Goal: Browse casually

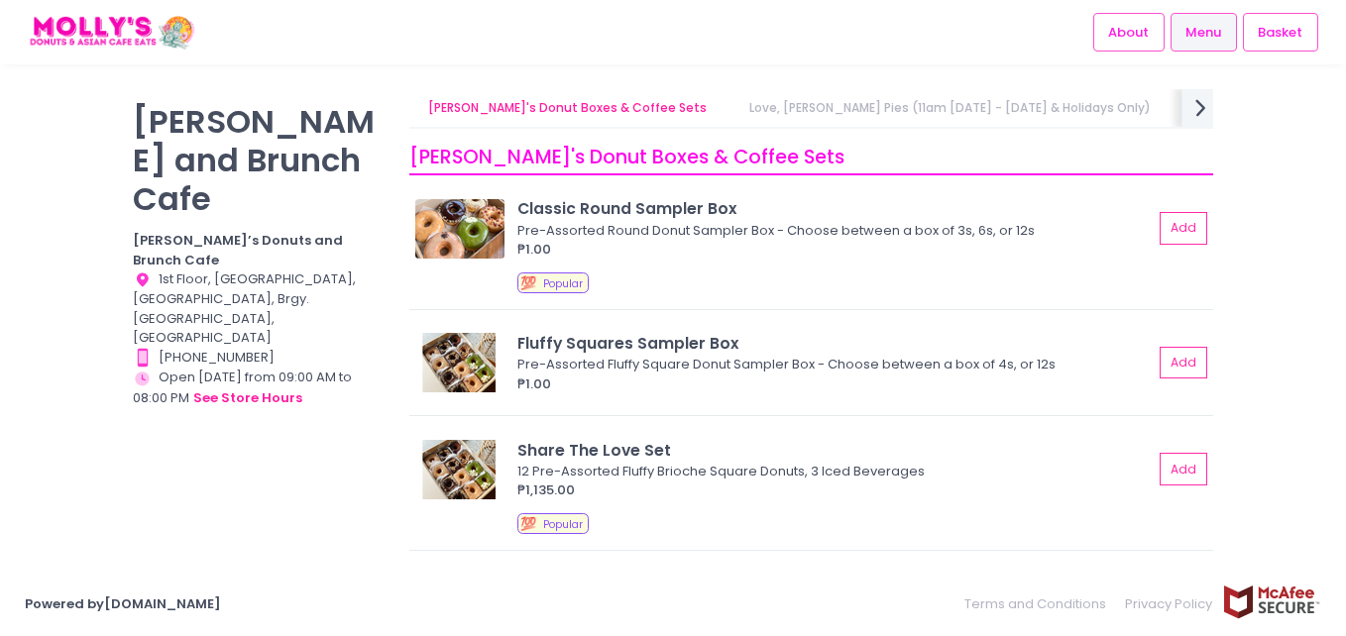
click at [1195, 110] on icon "next Created with Sketch." at bounding box center [1200, 107] width 29 height 29
click at [932, 108] on link "[PERSON_NAME]'s Brunch & Mains" at bounding box center [1053, 108] width 243 height 38
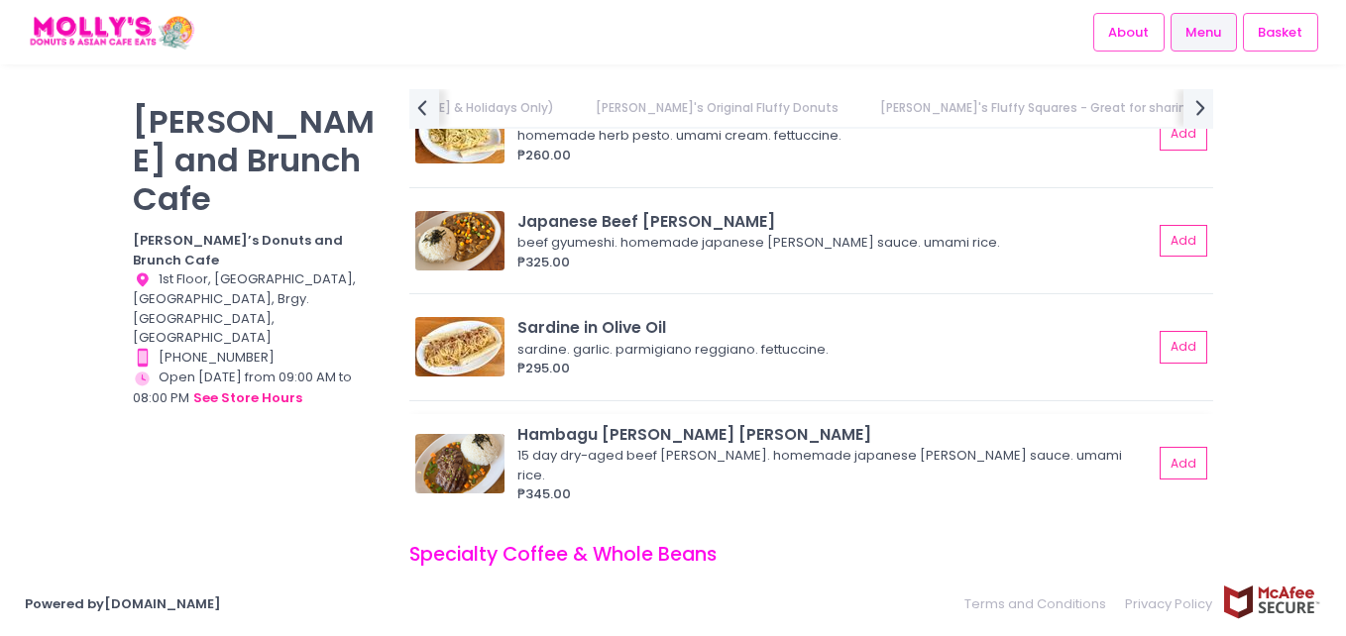
scroll to position [0, 855]
click at [447, 215] on img at bounding box center [459, 240] width 89 height 59
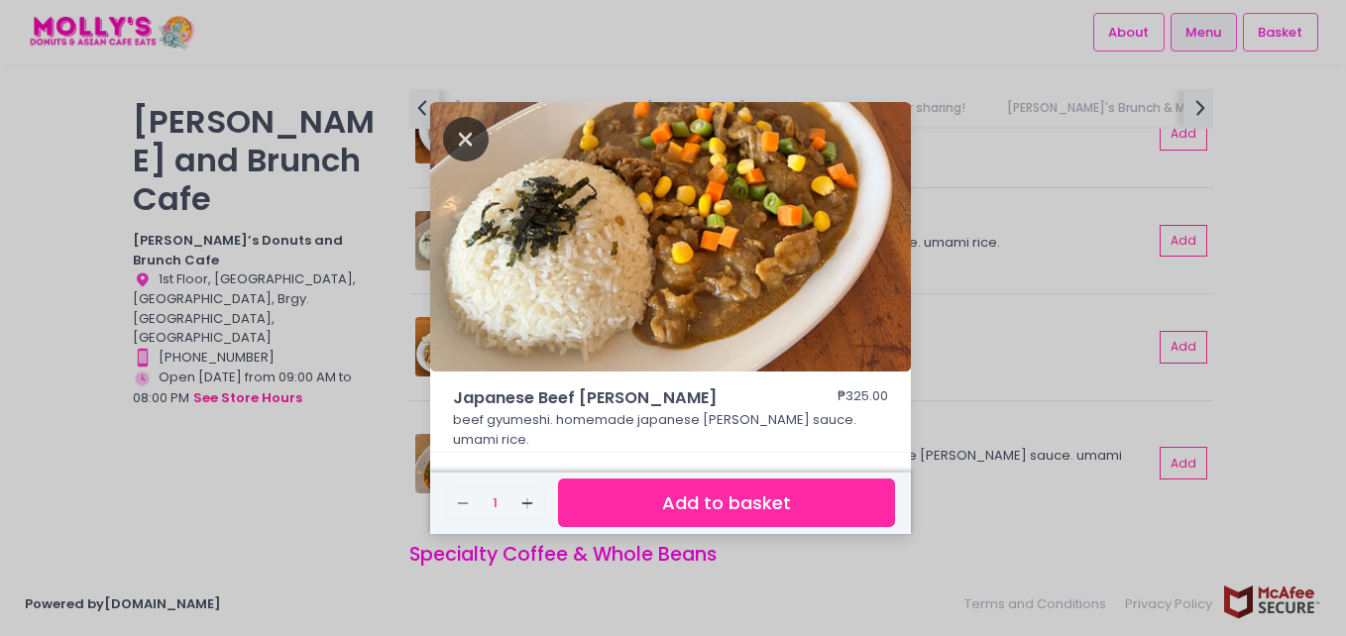
click at [447, 148] on icon "Close" at bounding box center [466, 139] width 46 height 45
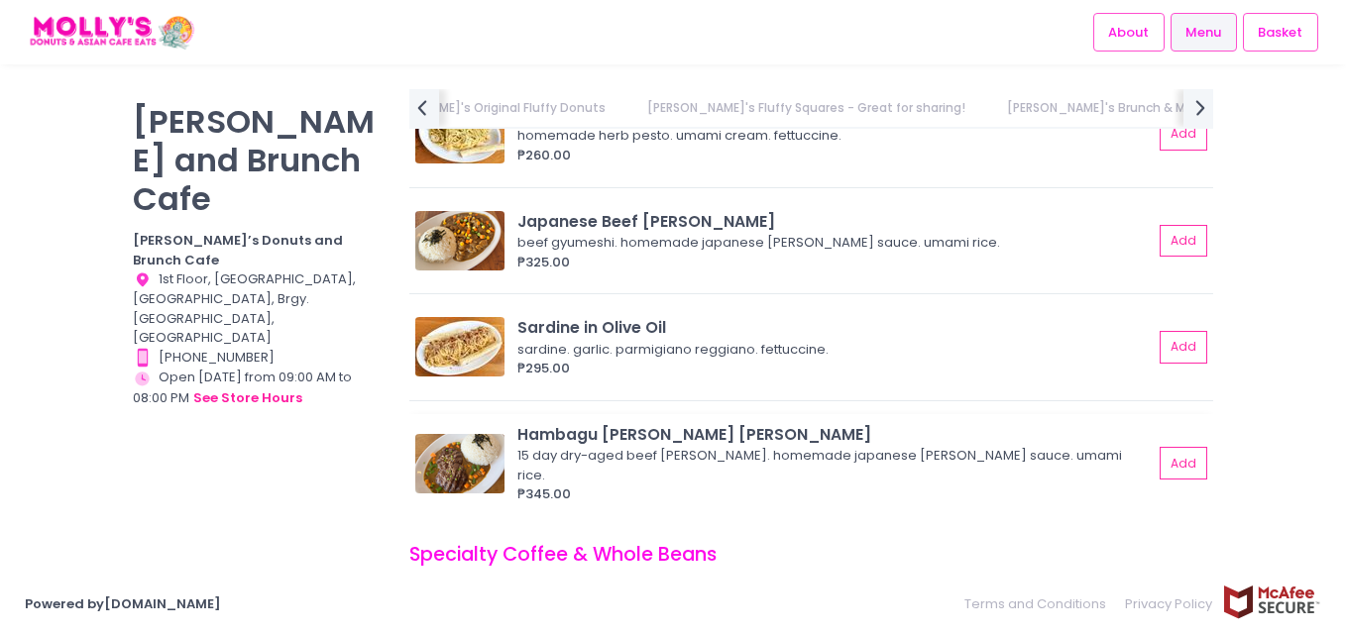
click at [465, 434] on img at bounding box center [459, 463] width 89 height 59
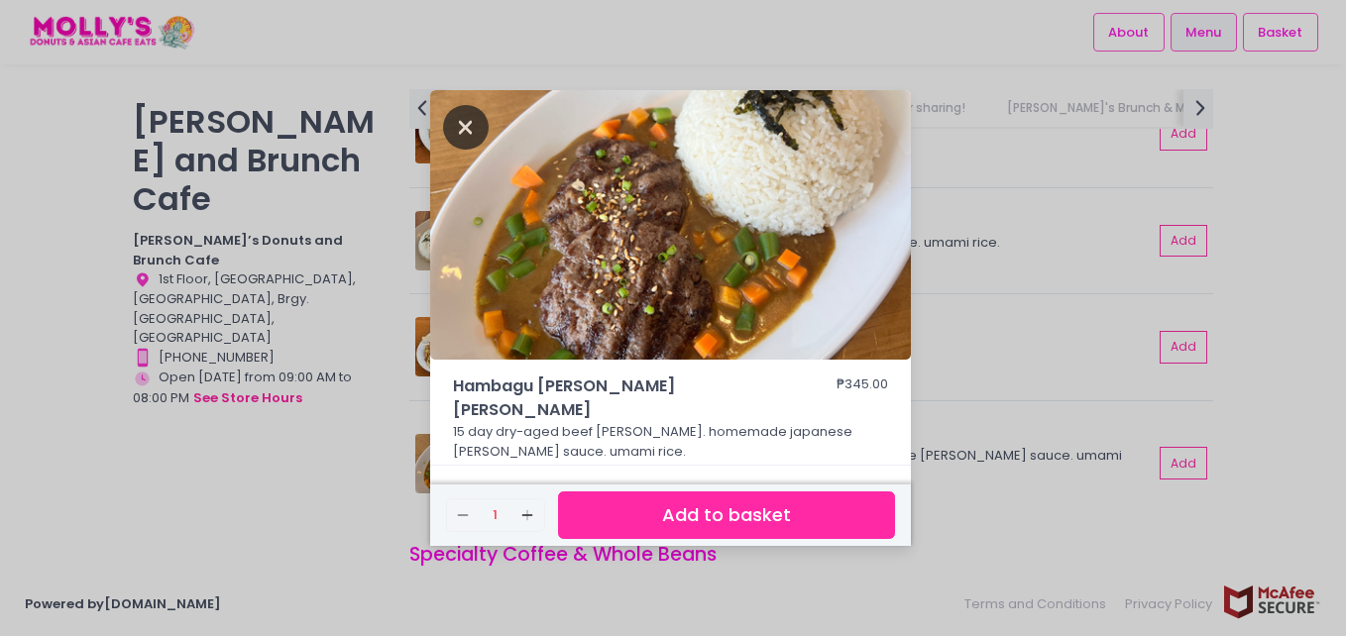
click at [452, 144] on icon "Close" at bounding box center [466, 127] width 46 height 45
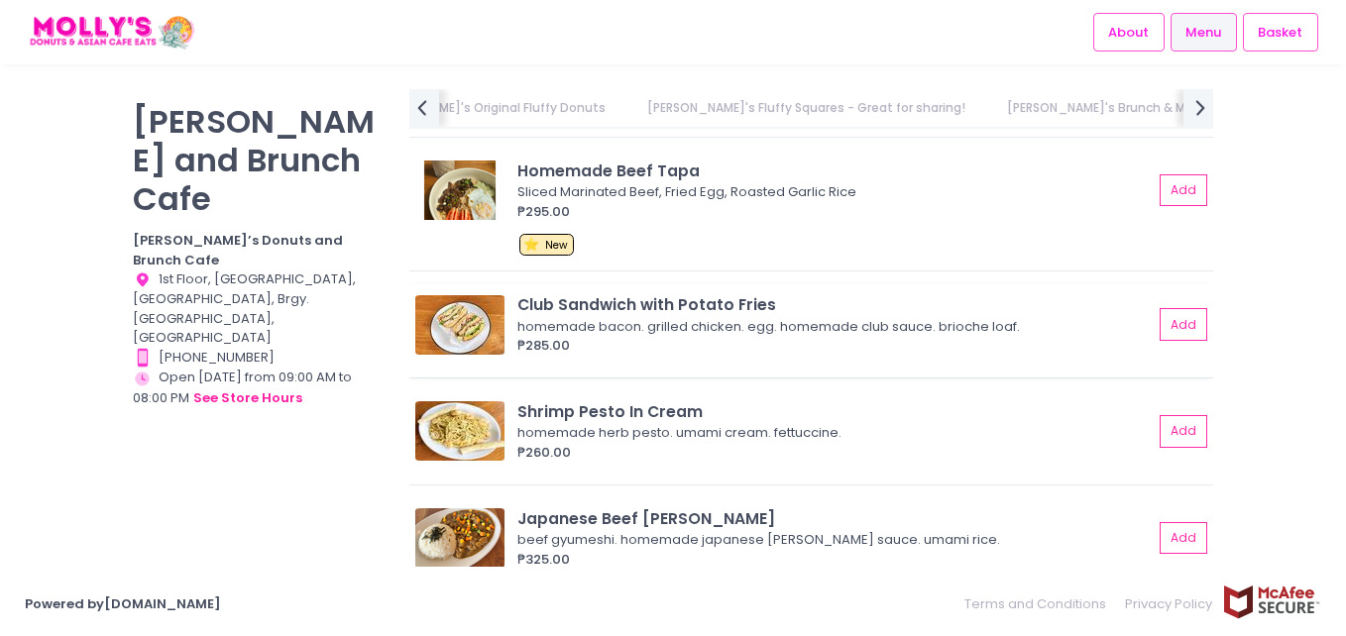
scroll to position [5145, 0]
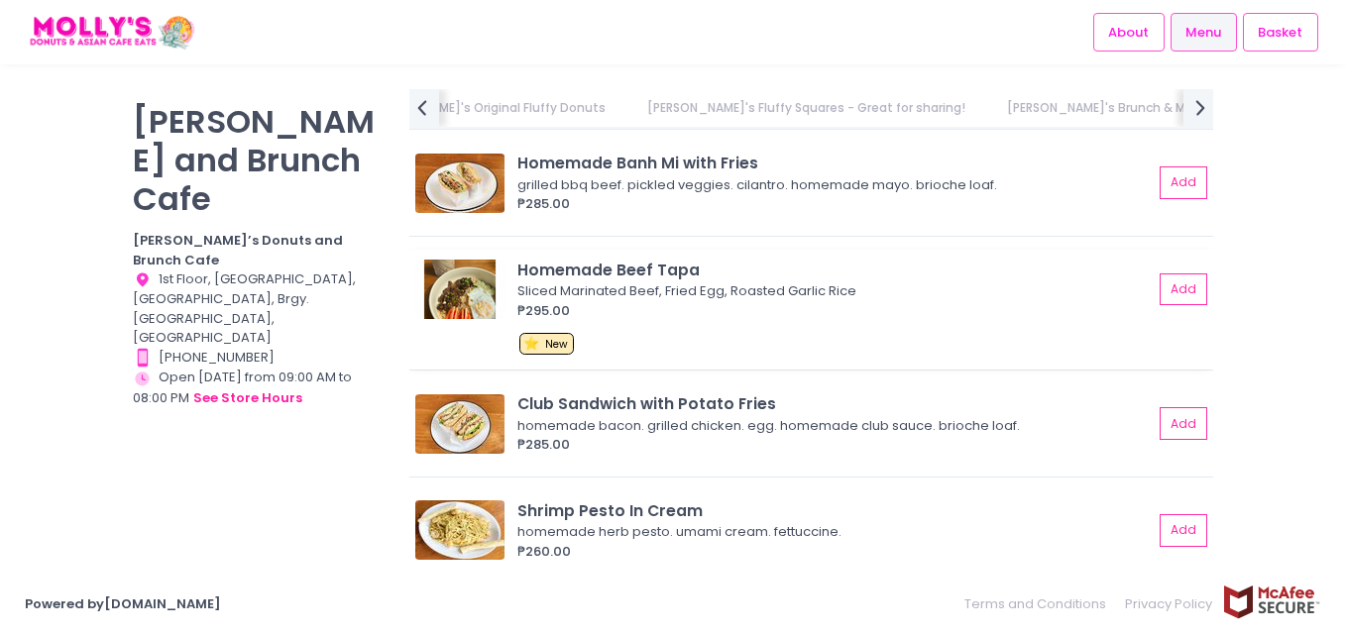
click at [470, 280] on img at bounding box center [459, 289] width 89 height 59
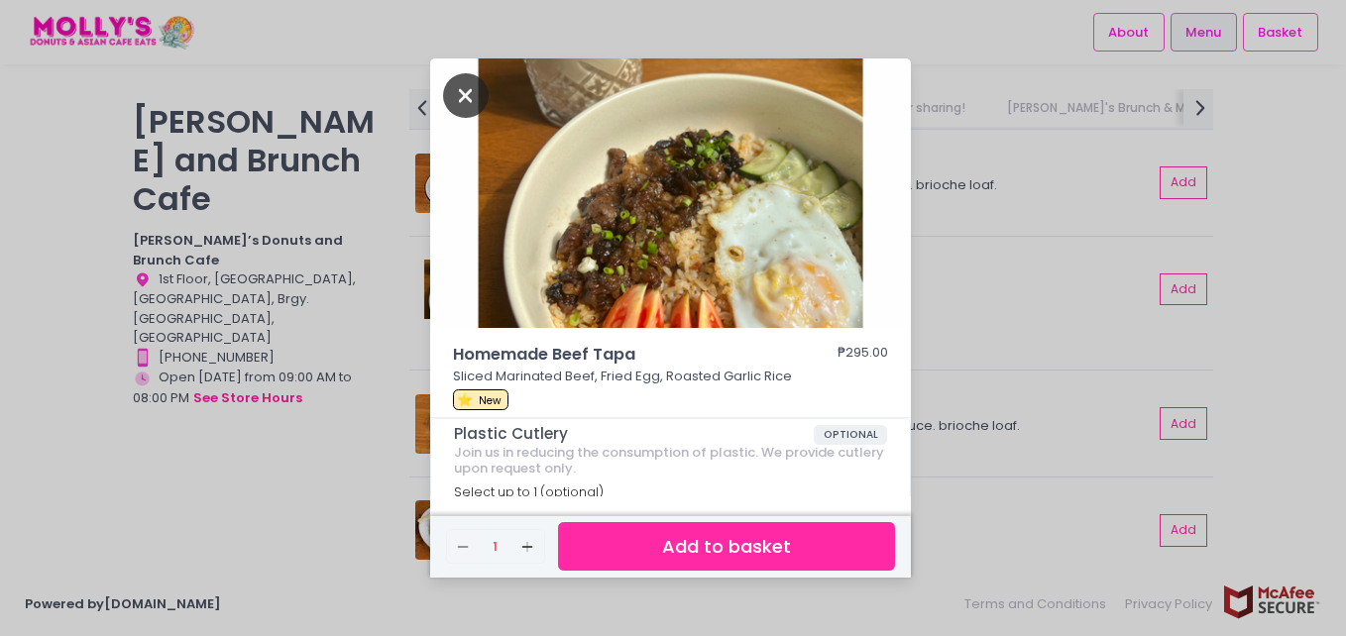
click at [468, 81] on icon "Close" at bounding box center [466, 95] width 46 height 45
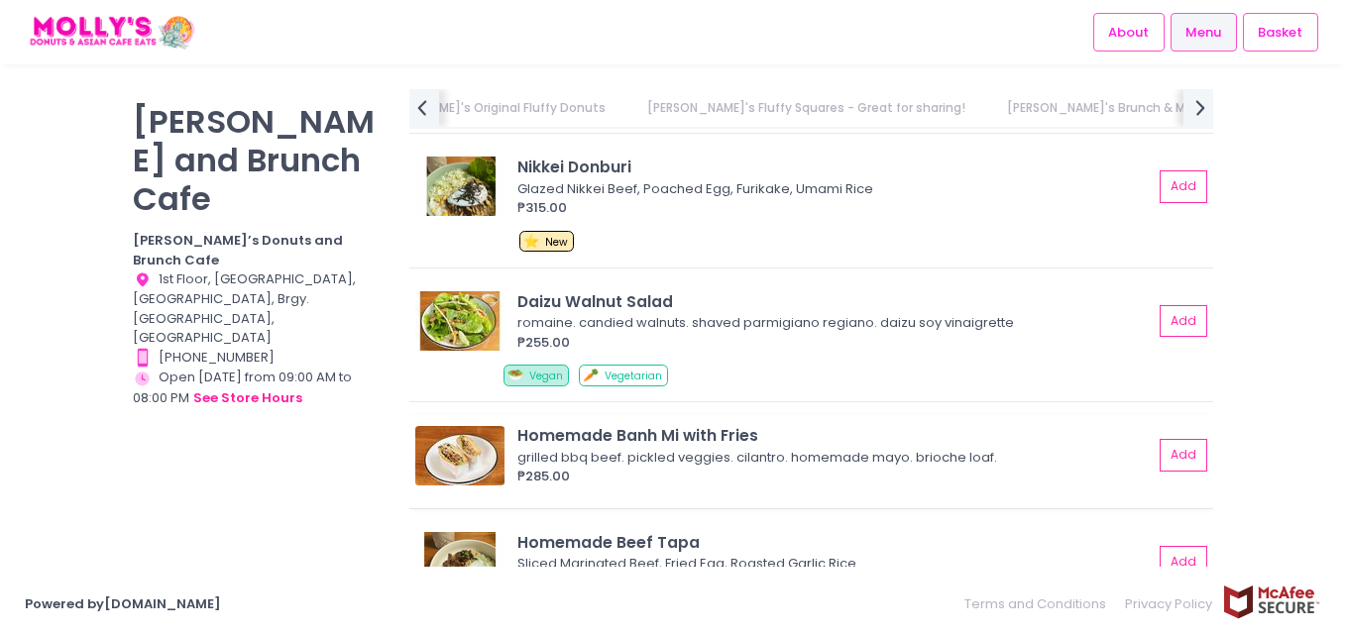
scroll to position [4748, 0]
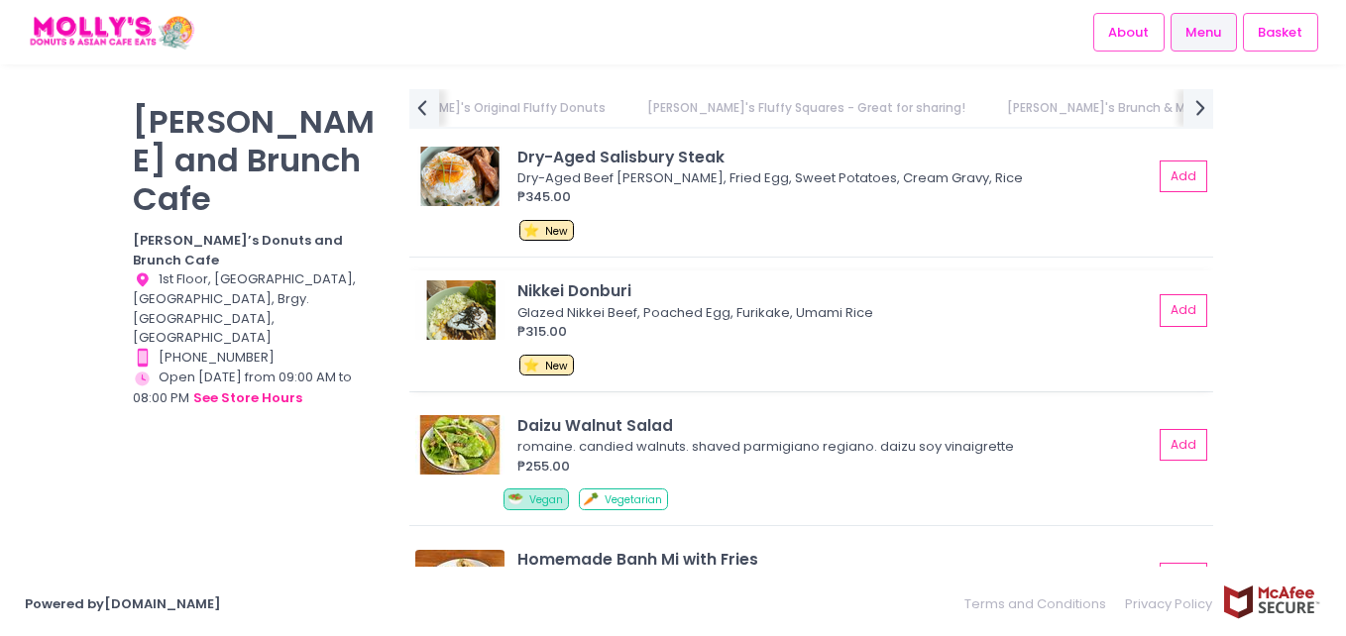
click at [430, 280] on img at bounding box center [459, 309] width 89 height 59
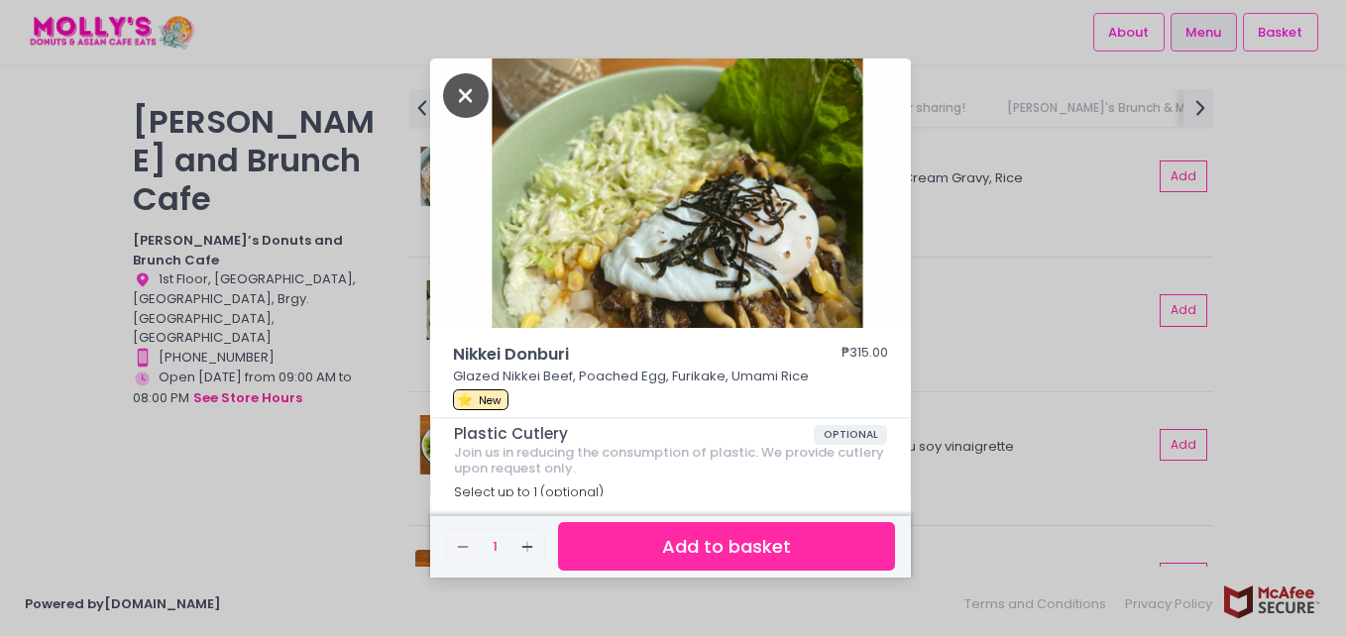
click at [480, 91] on icon "Close" at bounding box center [466, 95] width 46 height 45
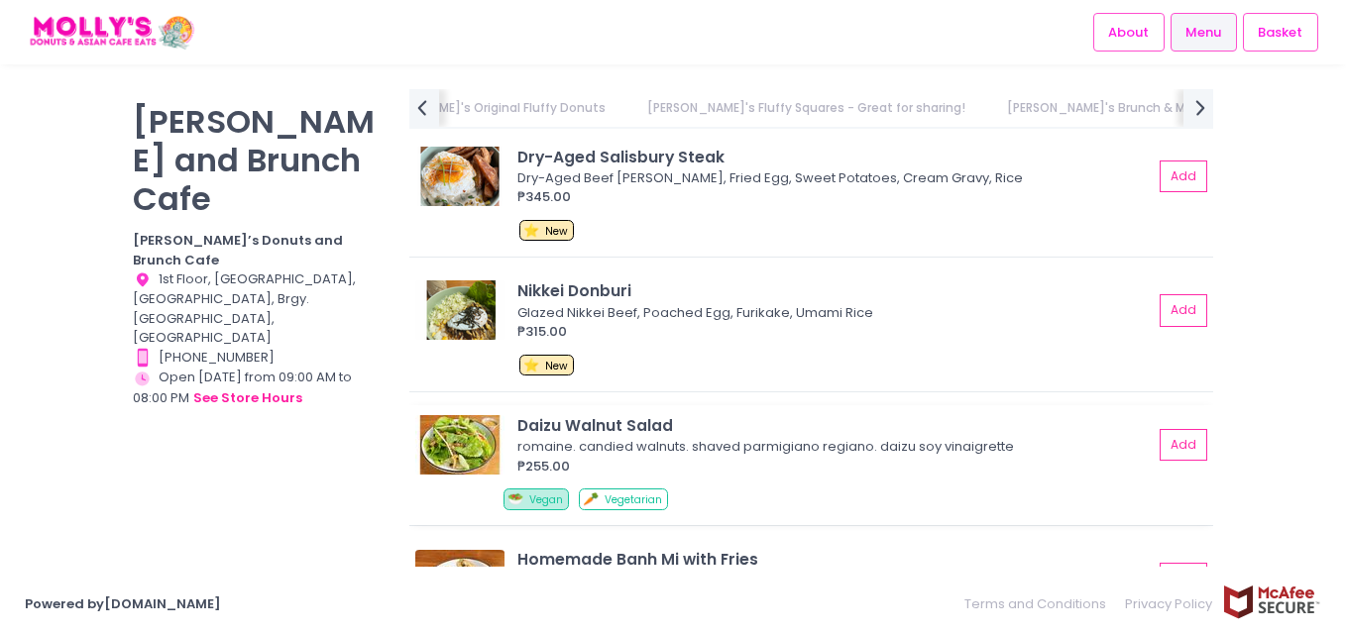
scroll to position [4649, 0]
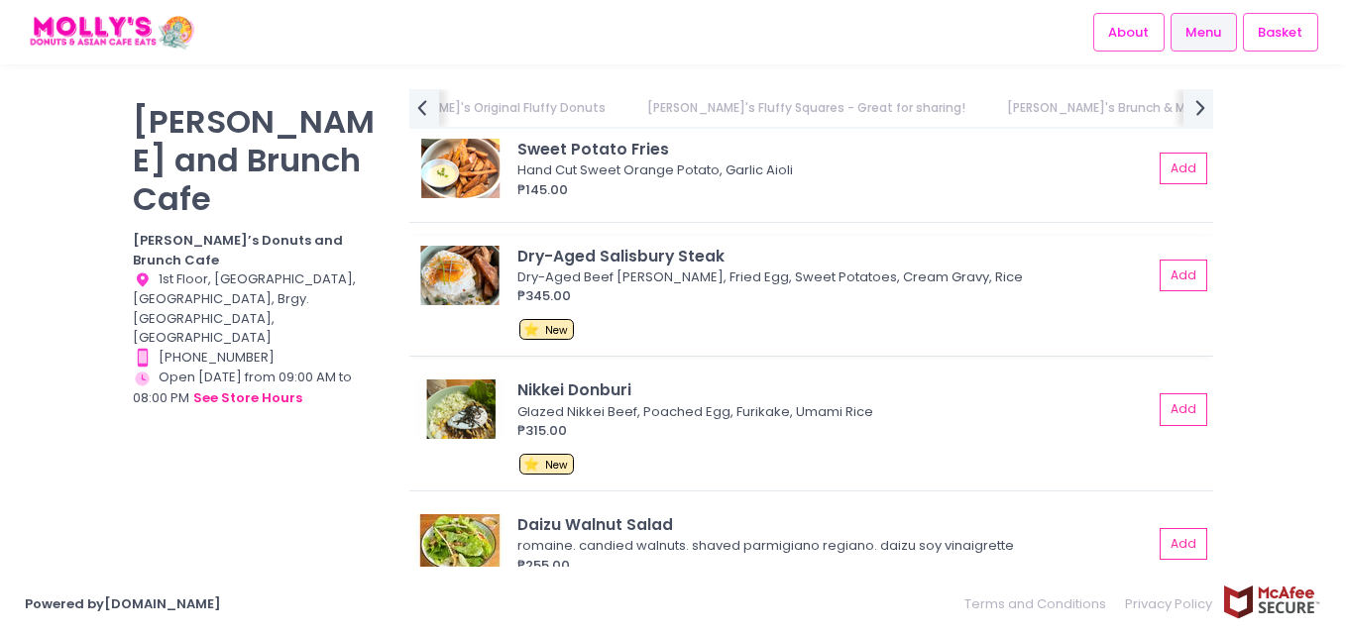
click at [443, 258] on img at bounding box center [459, 275] width 89 height 59
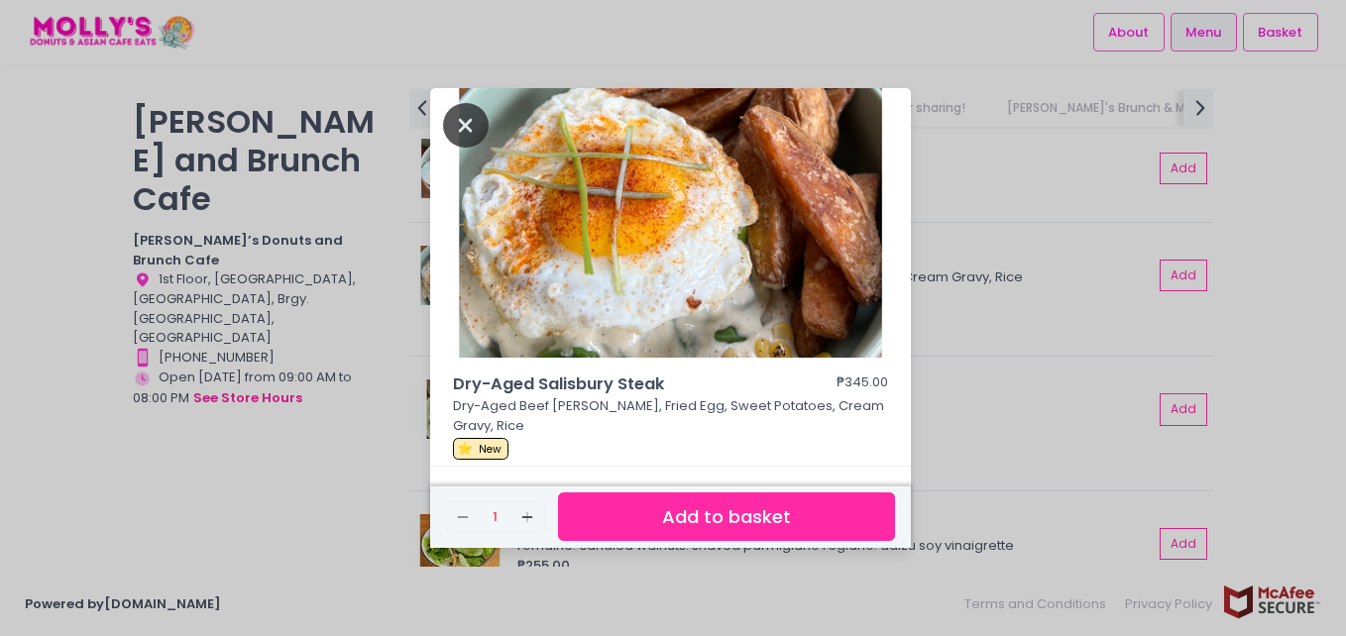
click at [453, 124] on icon "Close" at bounding box center [466, 125] width 46 height 45
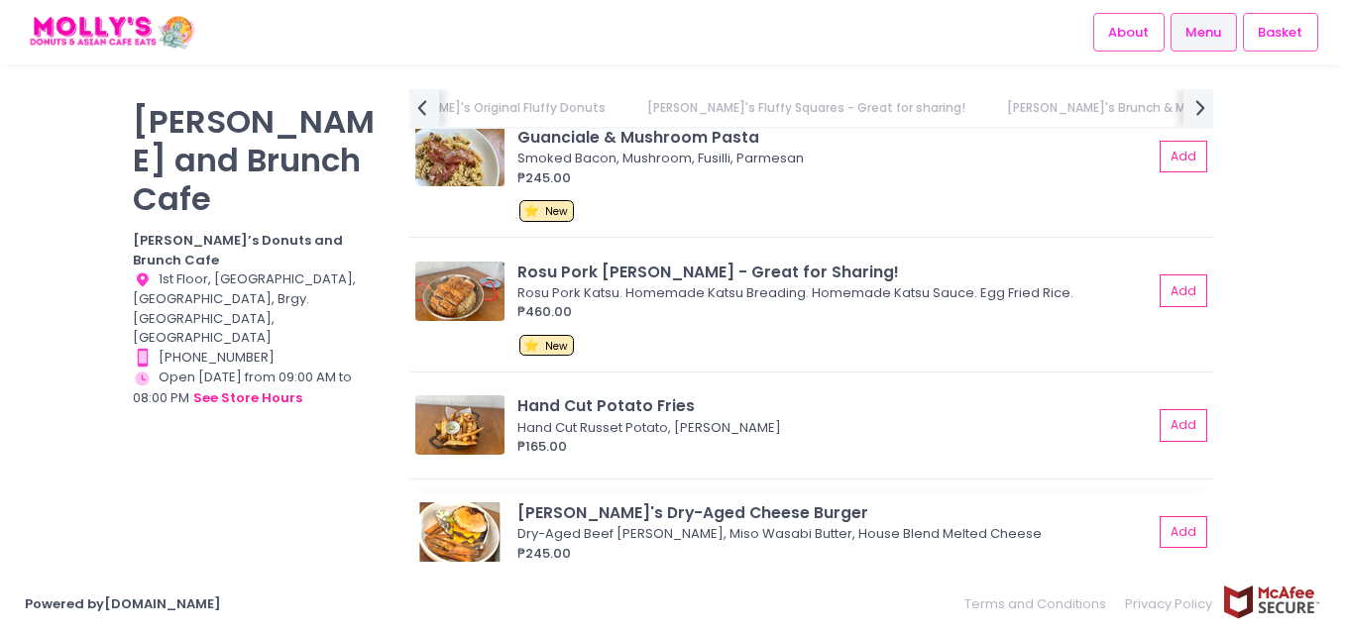
scroll to position [3757, 0]
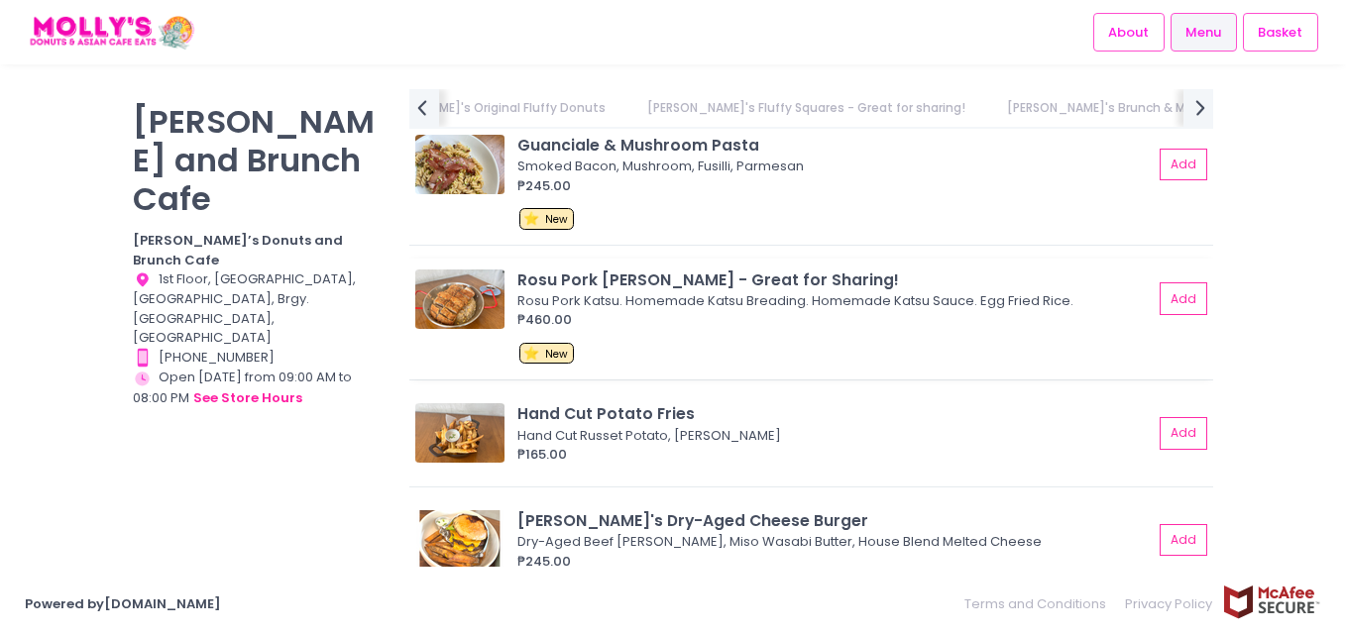
click at [452, 286] on img at bounding box center [459, 299] width 89 height 59
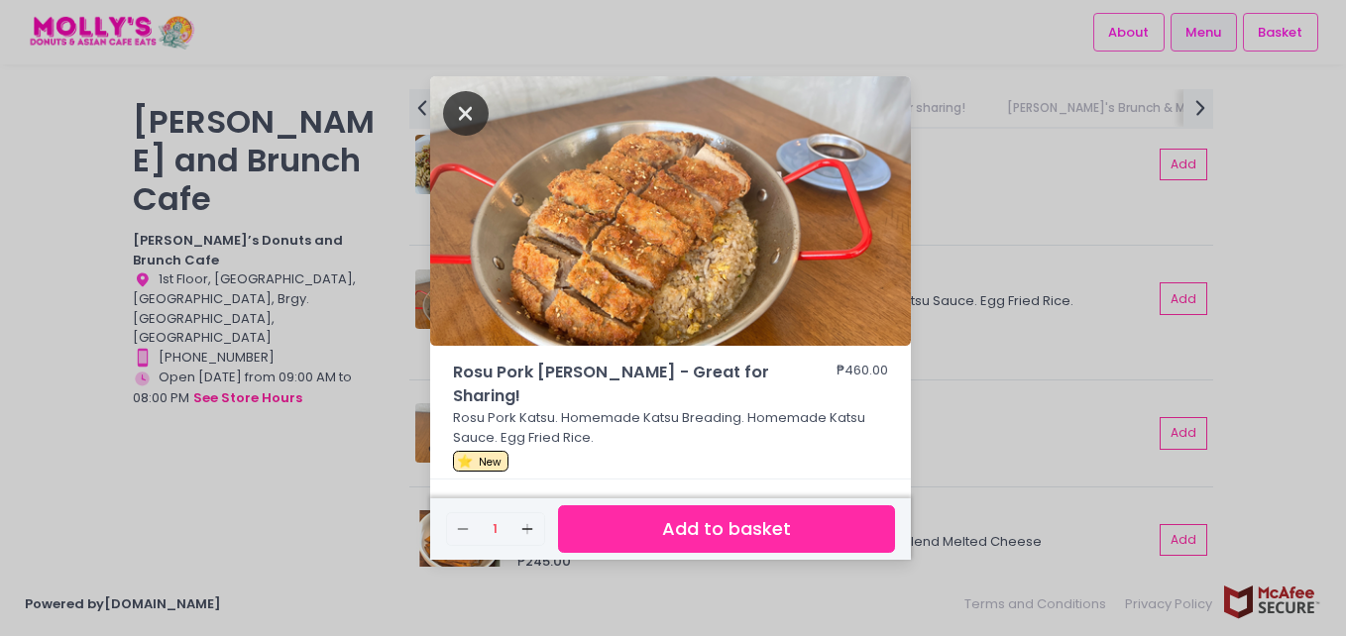
click at [480, 109] on icon "Close" at bounding box center [466, 113] width 46 height 45
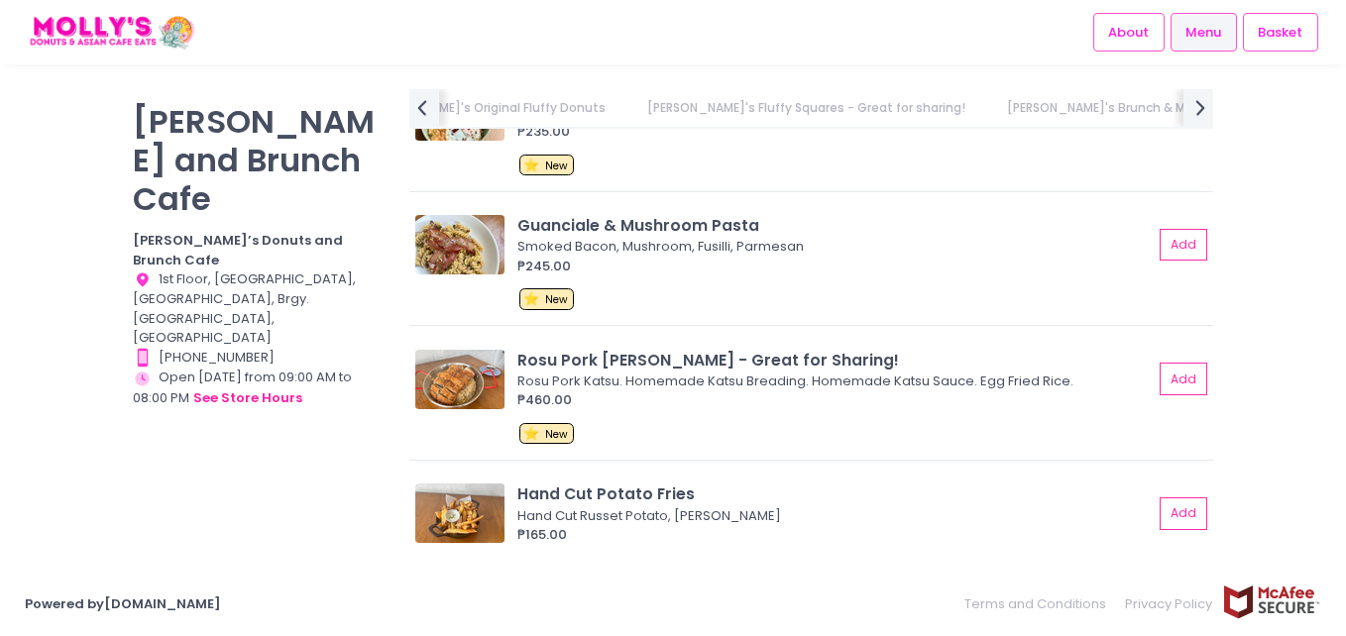
scroll to position [3658, 0]
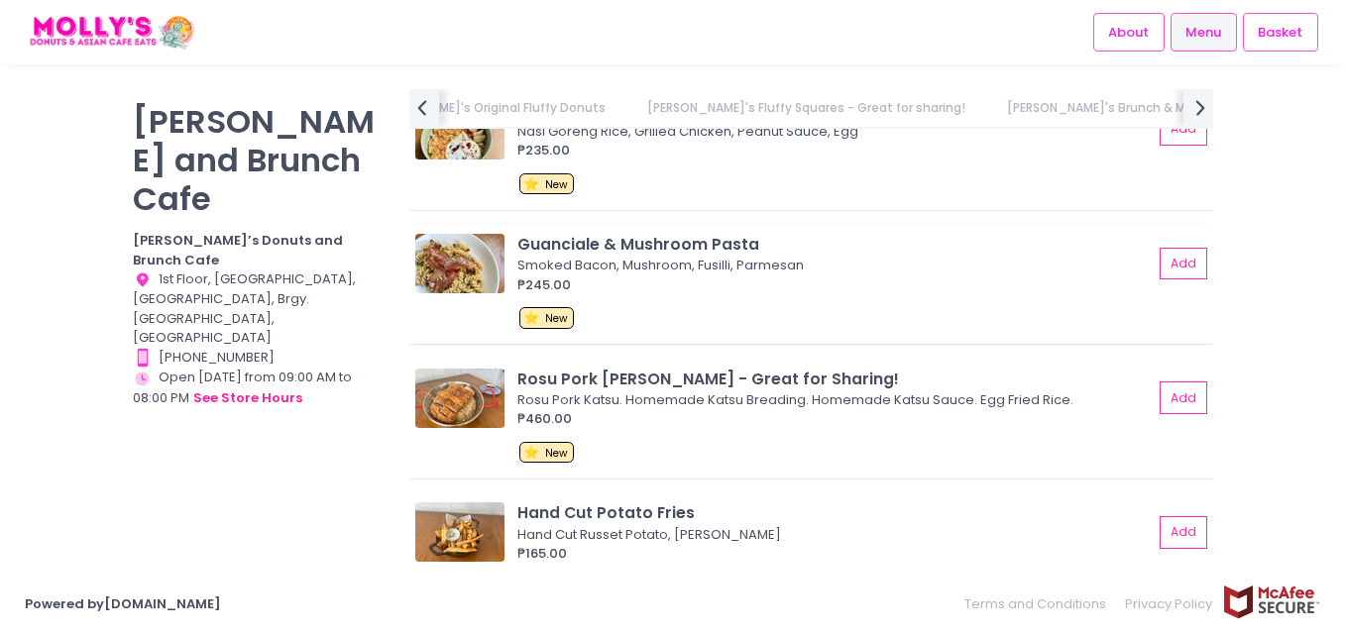
click at [433, 257] on img at bounding box center [459, 263] width 89 height 59
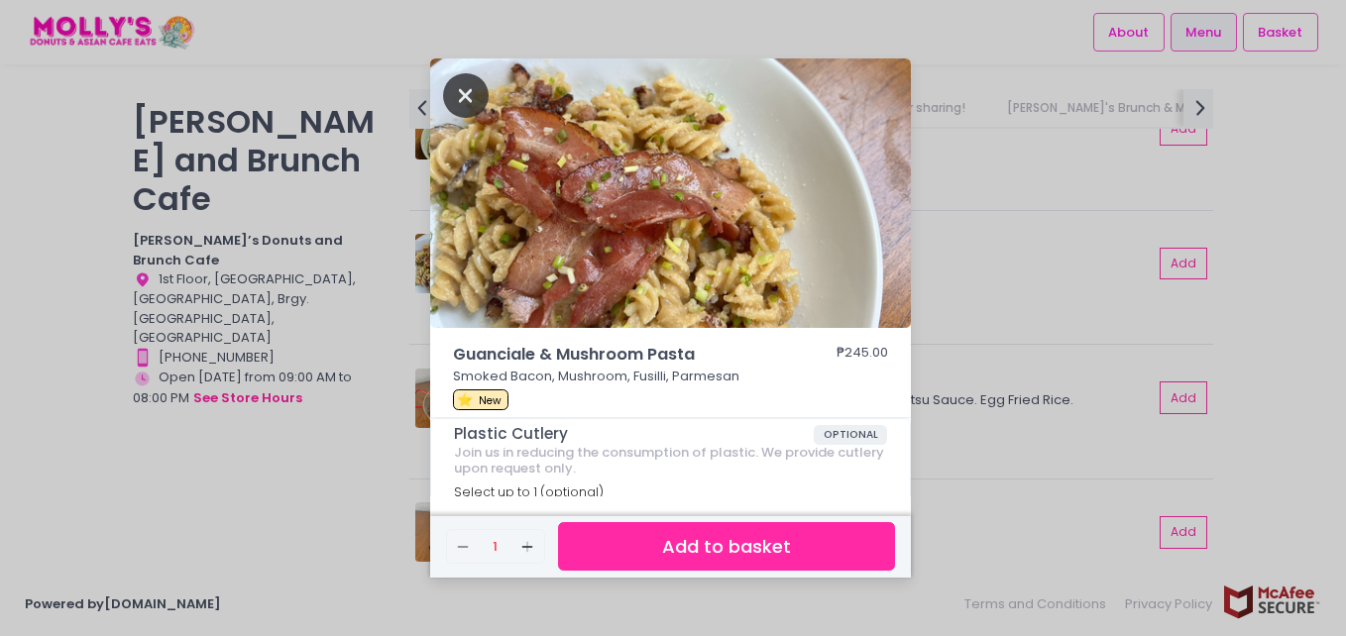
click at [473, 98] on icon "Close" at bounding box center [466, 95] width 46 height 45
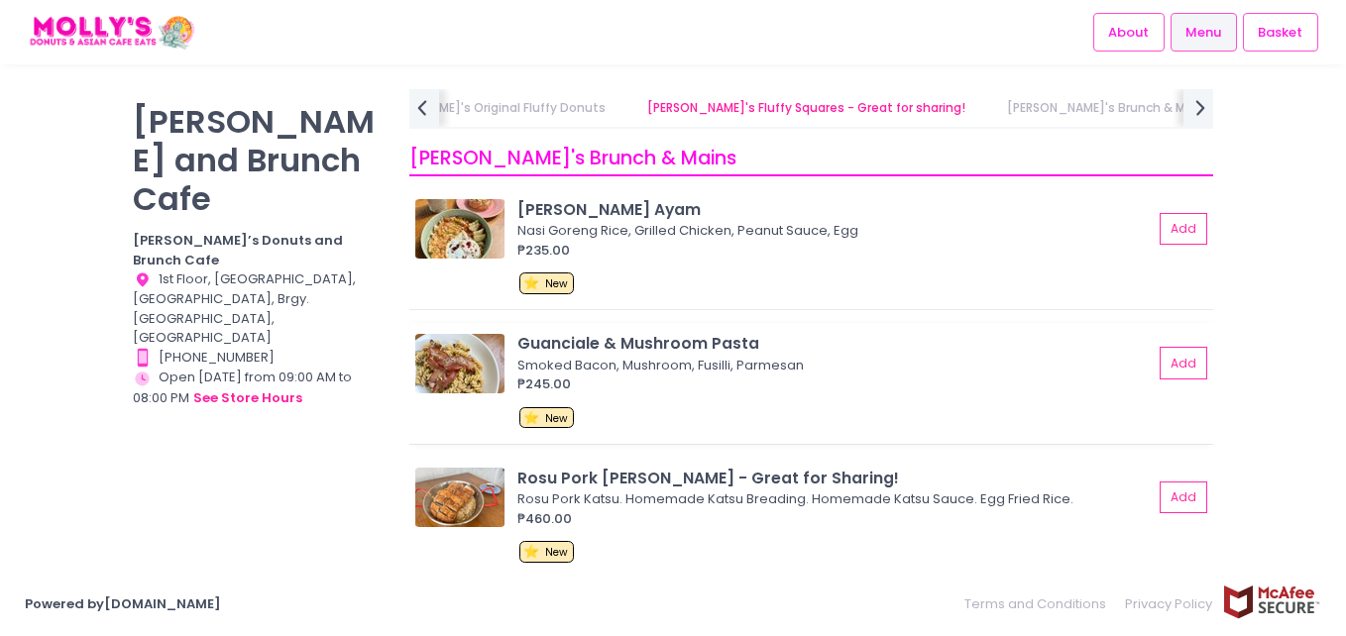
scroll to position [3460, 0]
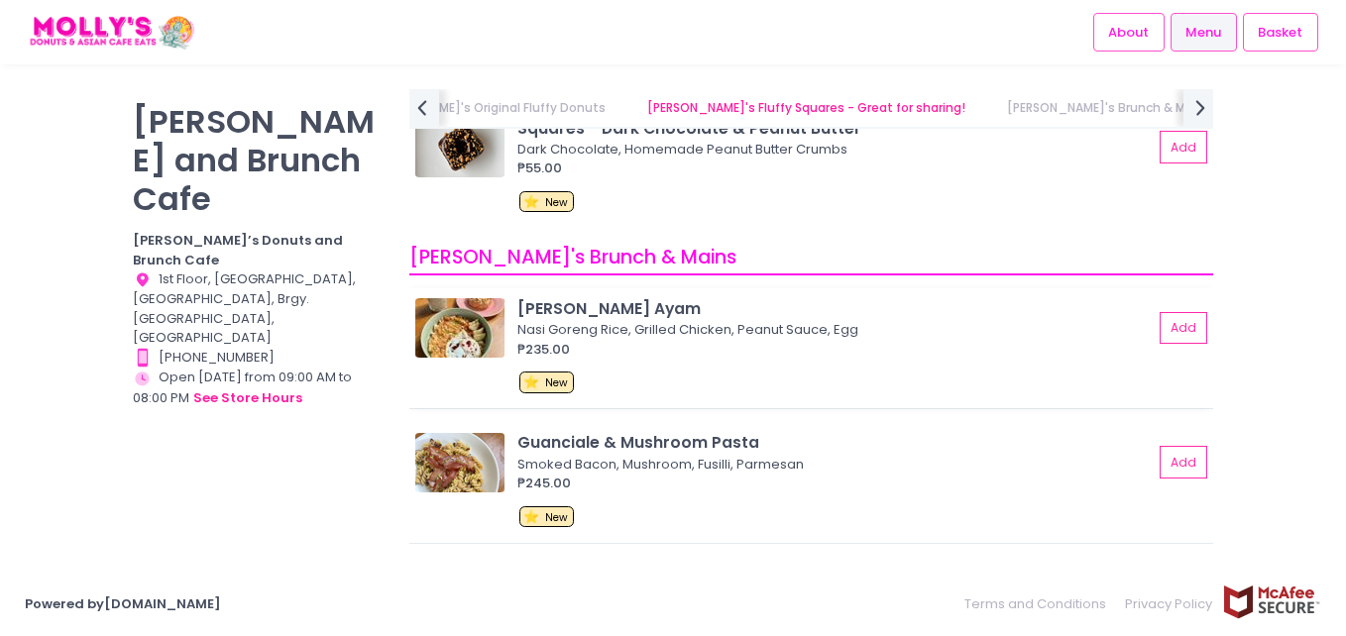
click at [474, 330] on img at bounding box center [459, 327] width 89 height 59
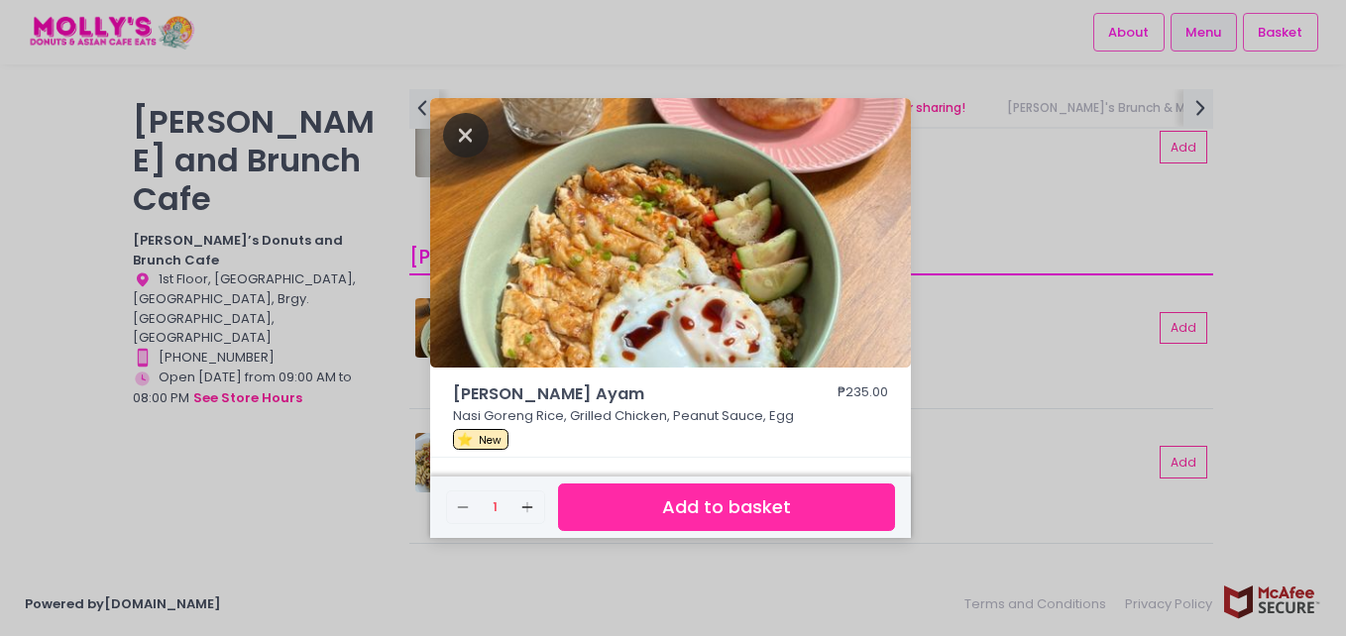
click at [463, 136] on icon "Close" at bounding box center [466, 135] width 46 height 45
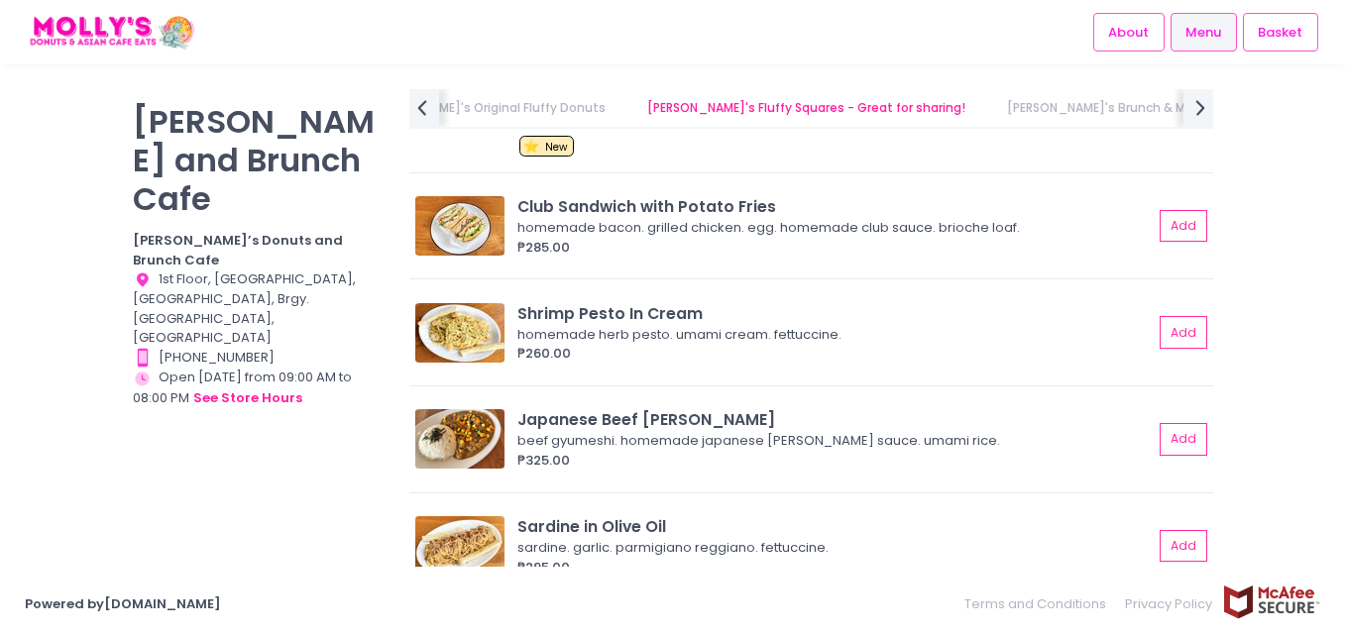
scroll to position [5442, 0]
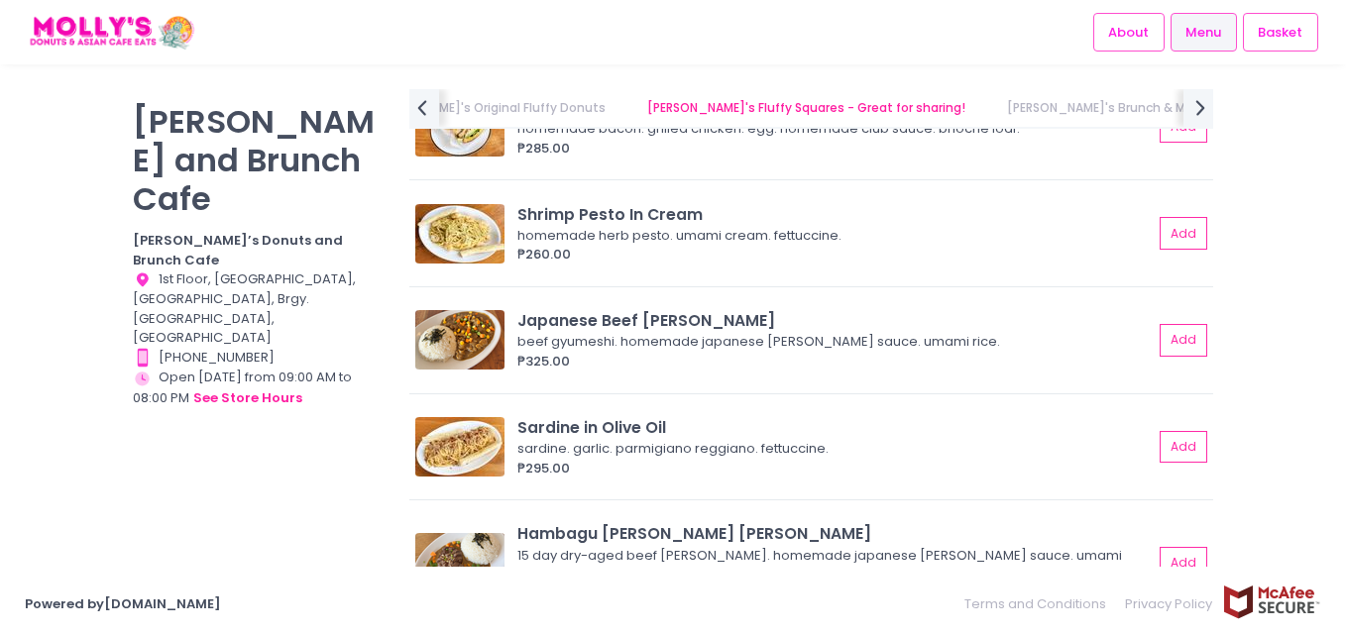
click at [988, 112] on link "[PERSON_NAME]'s Brunch & Mains" at bounding box center [1109, 108] width 243 height 38
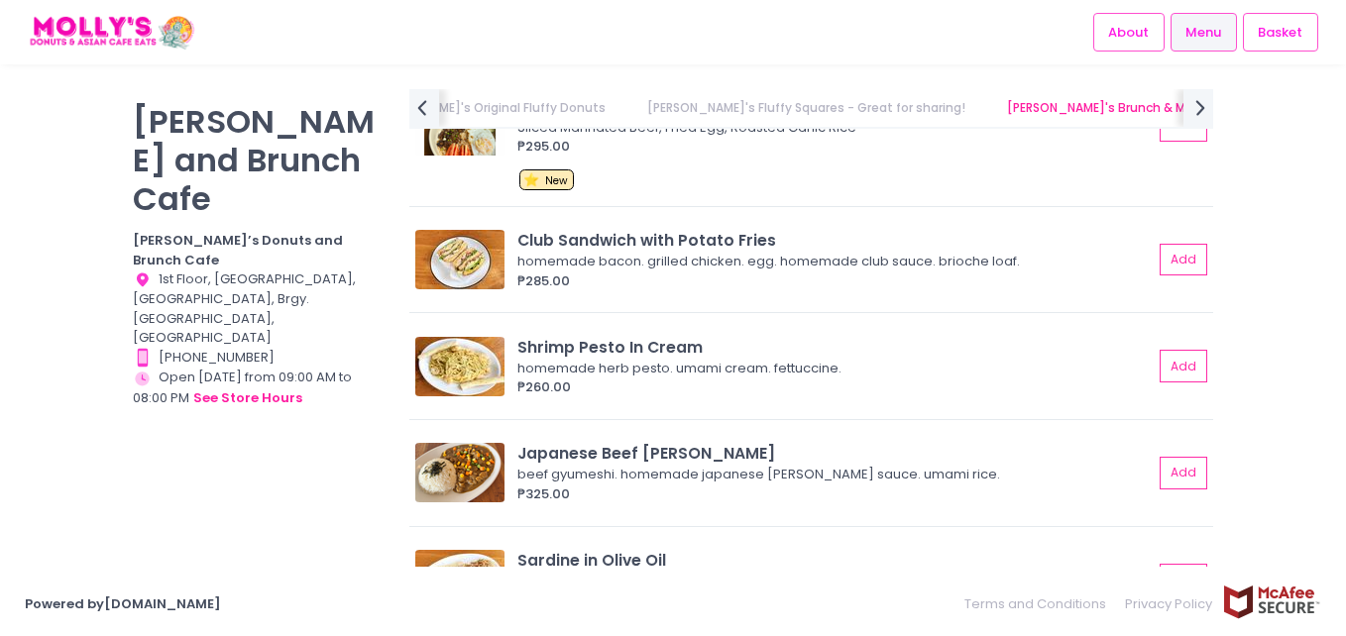
scroll to position [5343, 0]
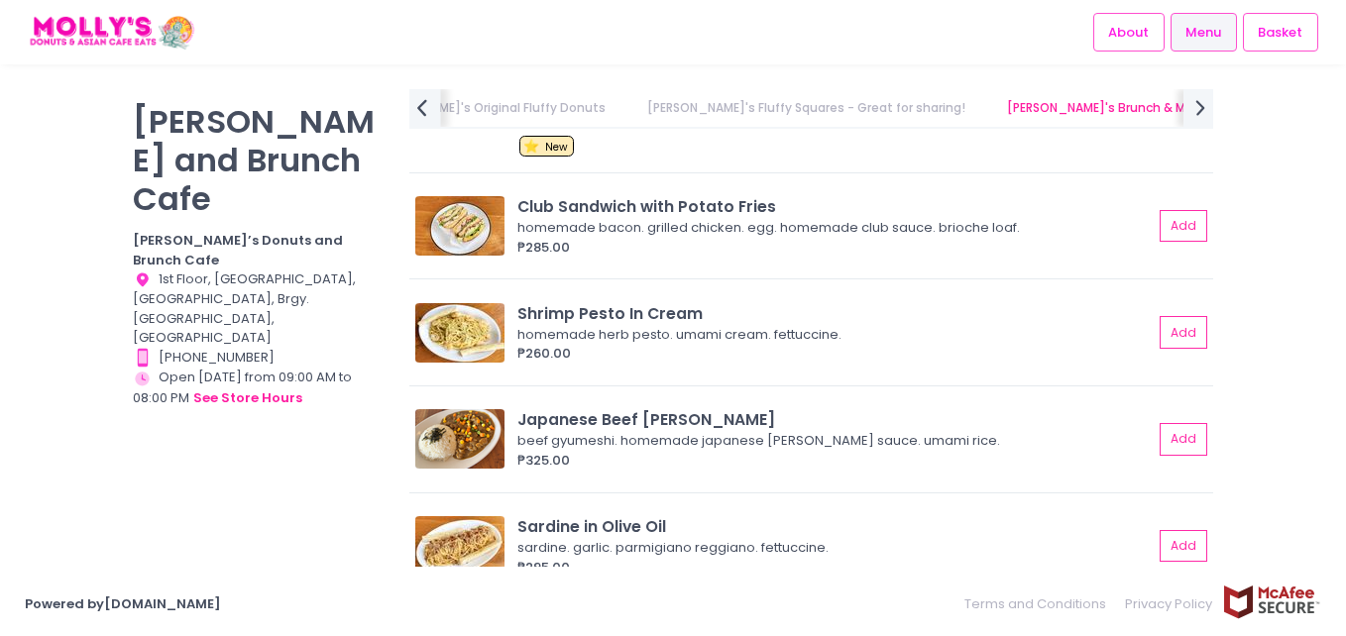
click at [430, 101] on icon "prev Created with Sketch." at bounding box center [421, 107] width 29 height 29
click at [430, 101] on div "[PERSON_NAME]'s Donut Boxes & Coffee Sets Love, [PERSON_NAME] Pies (11am [DATE]…" at bounding box center [811, 109] width 804 height 40
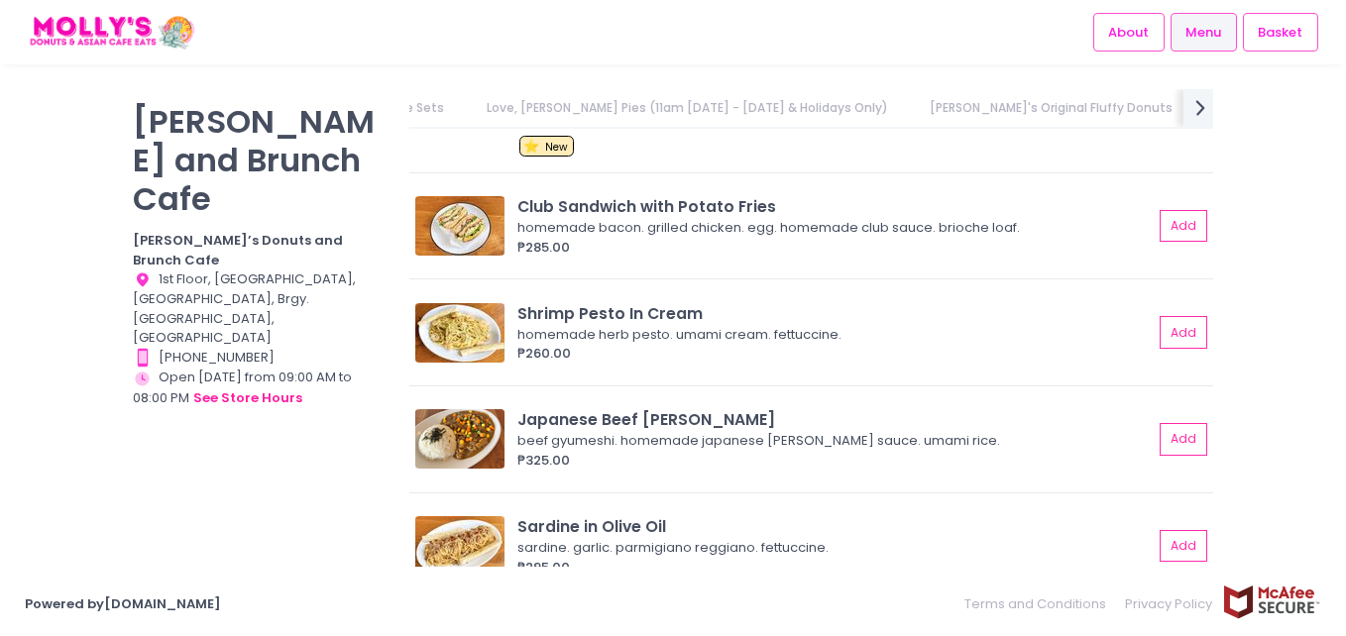
scroll to position [0, 0]
click at [1204, 109] on icon at bounding box center [1200, 107] width 10 height 17
click at [1177, 113] on link "Specialty Coffee & Whole Beans" at bounding box center [1295, 108] width 237 height 38
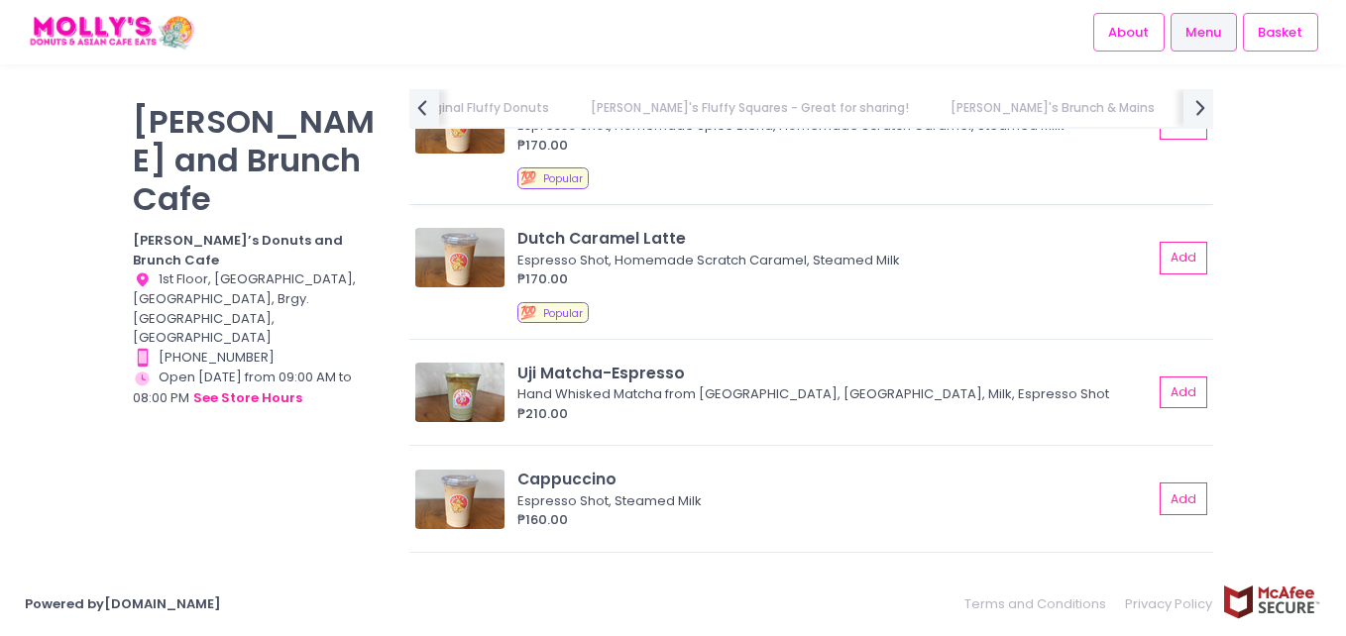
scroll to position [6297, 0]
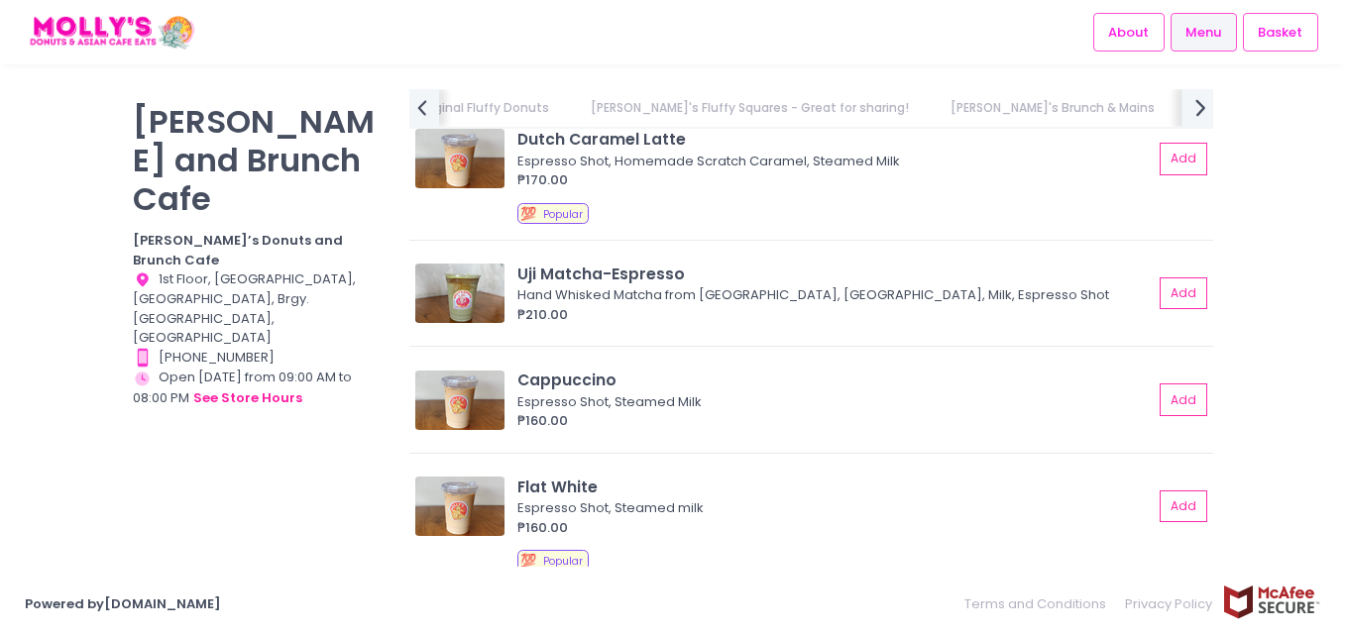
click at [1201, 103] on icon "next Created with Sketch." at bounding box center [1200, 107] width 29 height 29
click at [708, 118] on link "Other Beverages" at bounding box center [779, 108] width 143 height 38
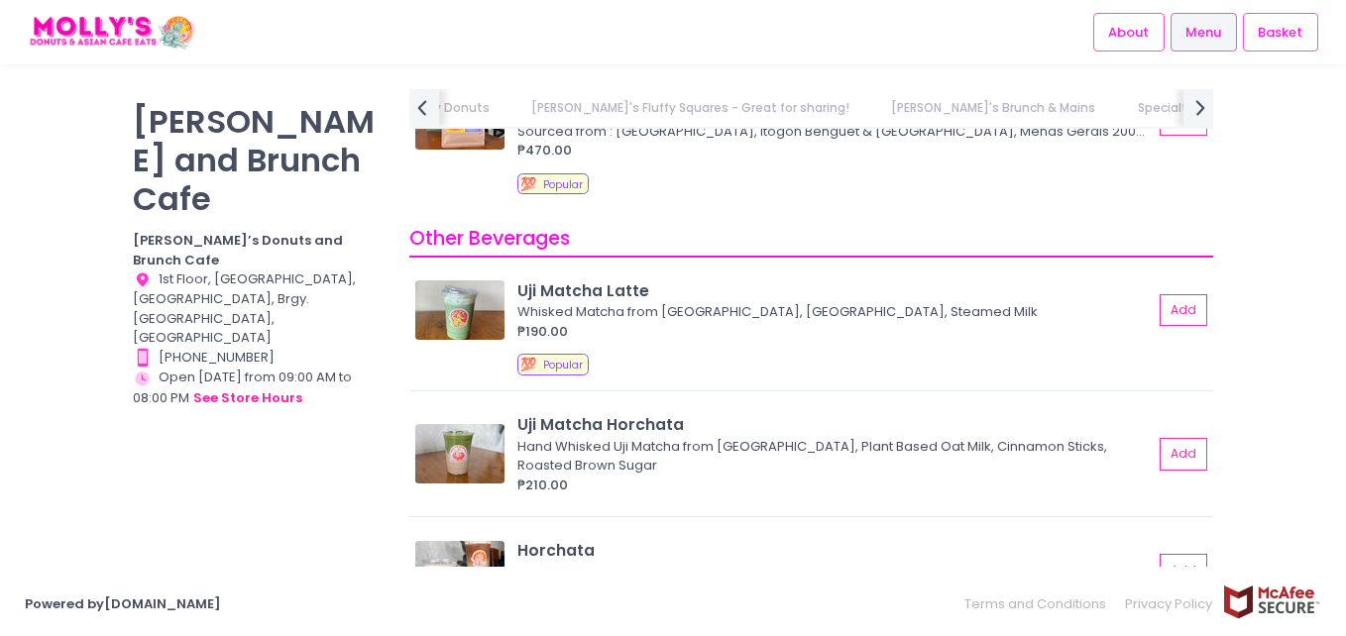
scroll to position [7834, 0]
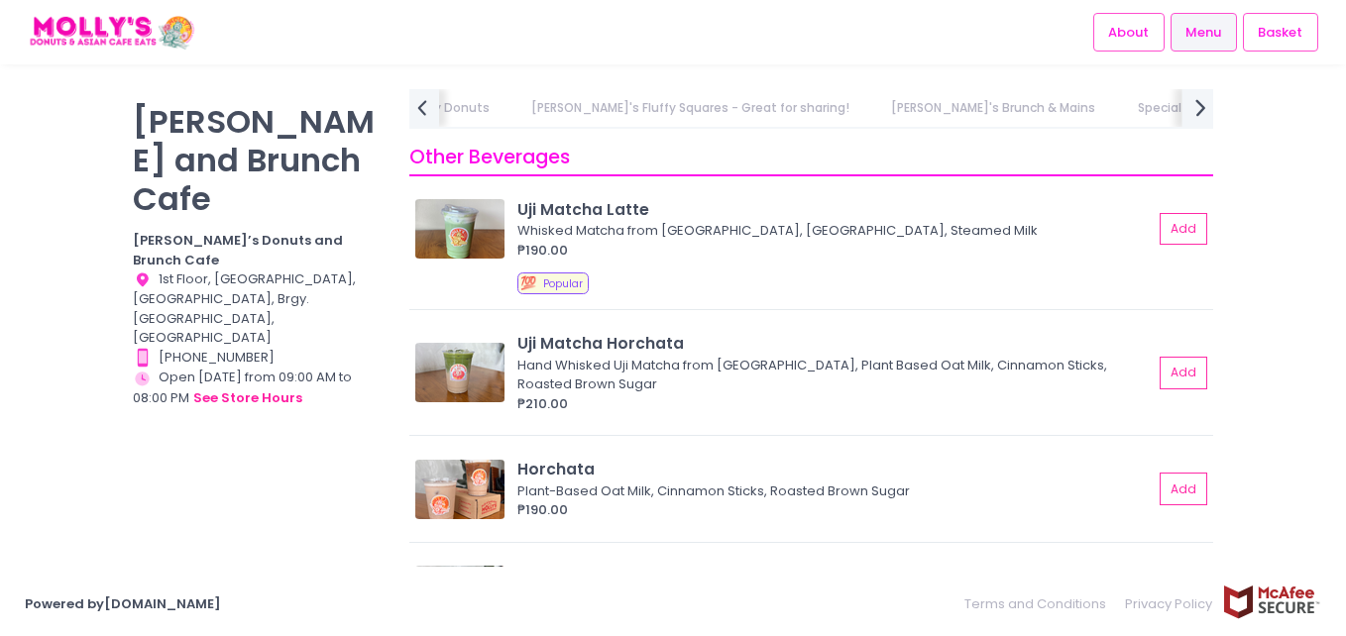
click at [1195, 108] on icon "next Created with Sketch." at bounding box center [1200, 107] width 29 height 29
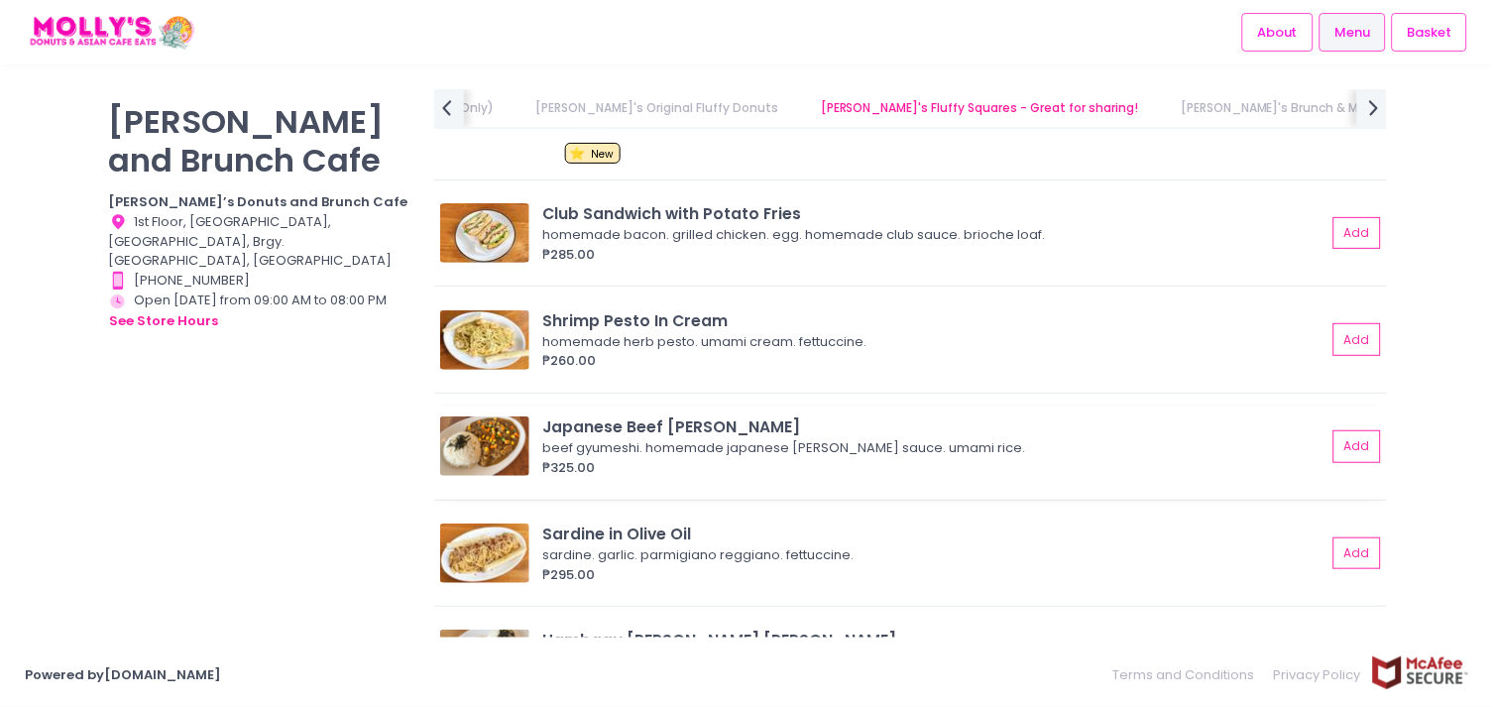
scroll to position [5346, 0]
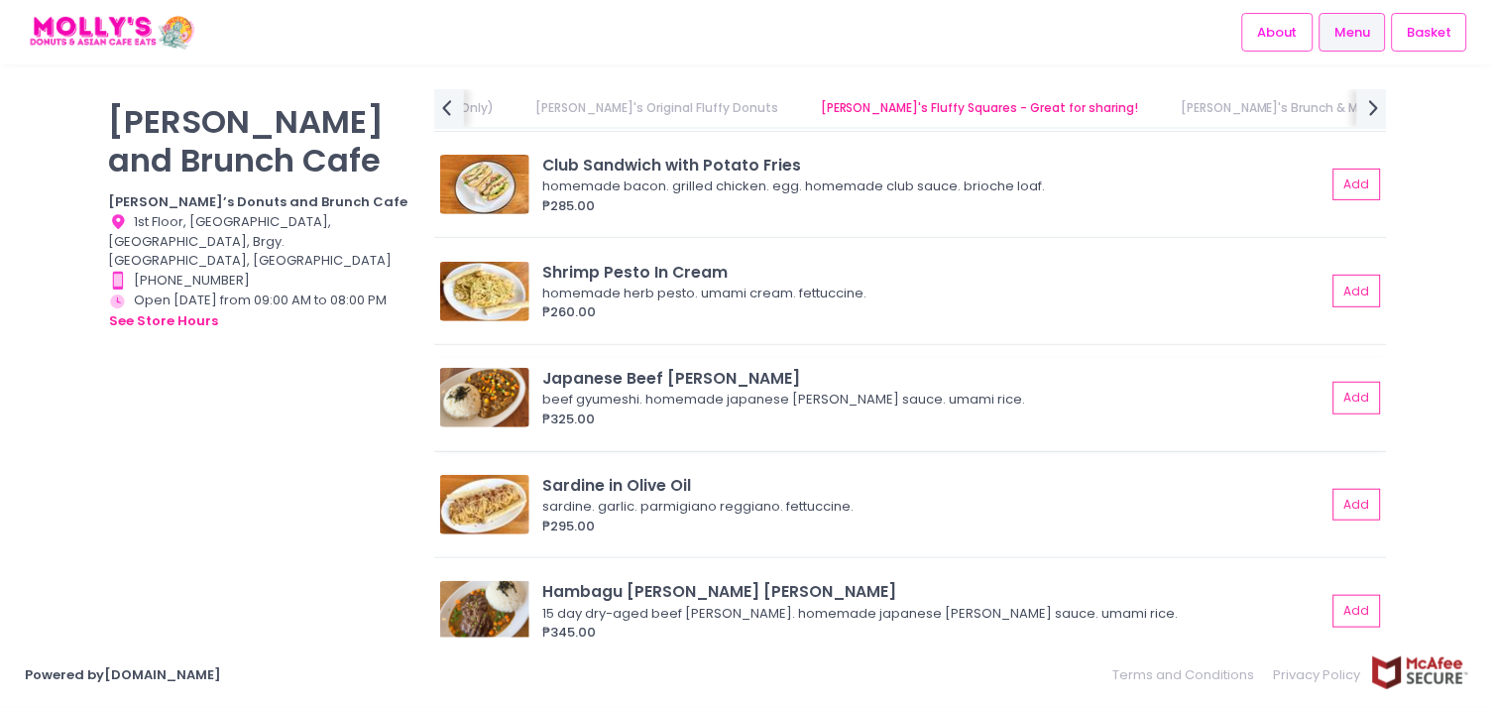
click at [461, 406] on img at bounding box center [484, 397] width 89 height 59
click at [1345, 112] on icon "next Created with Sketch." at bounding box center [1374, 107] width 29 height 29
click at [439, 102] on icon "prev Created with Sketch." at bounding box center [446, 107] width 29 height 29
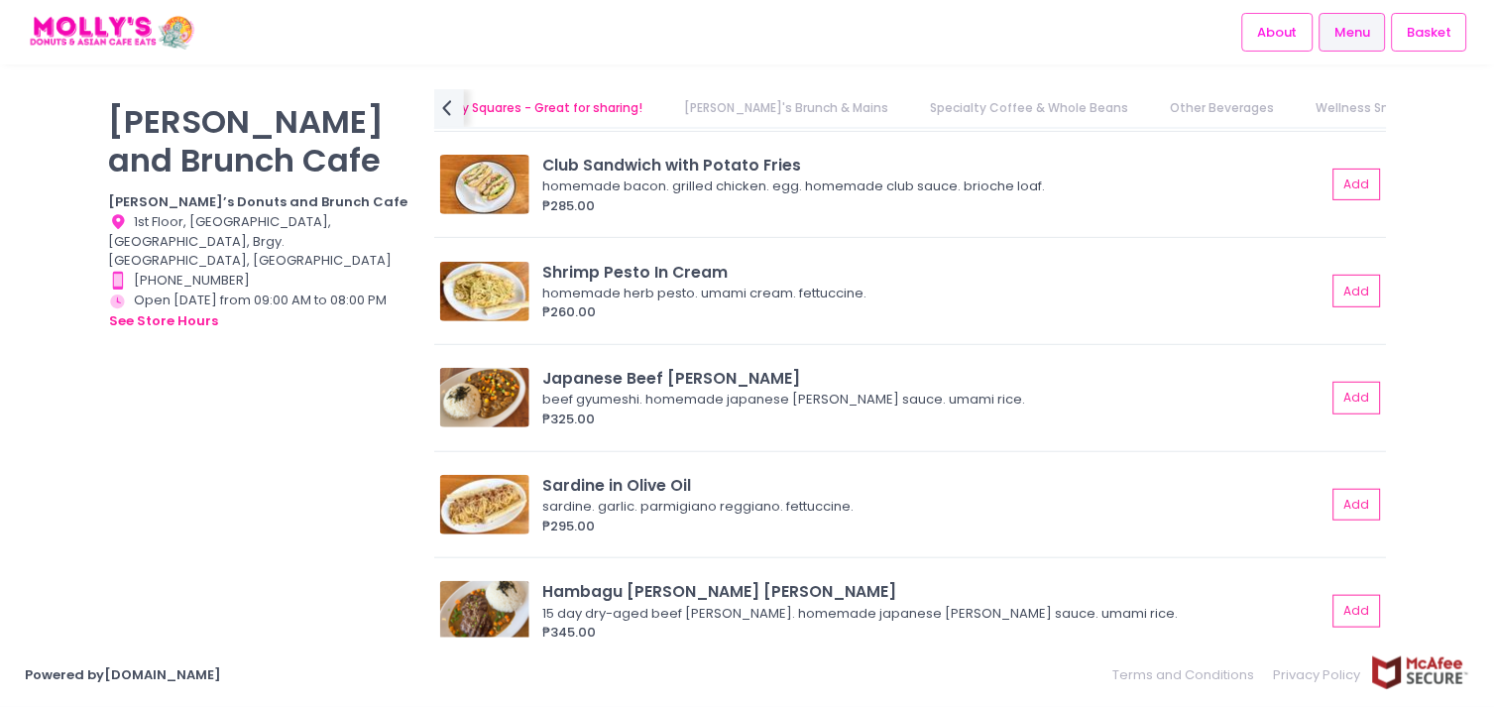
click at [576, 102] on ul "[PERSON_NAME]'s Donut Boxes & Coffee Sets Love, [PERSON_NAME] Pies (11am [DATE]…" at bounding box center [923, 108] width 927 height 38
click at [914, 103] on link "Specialty Coffee & Whole Beans" at bounding box center [1032, 108] width 237 height 38
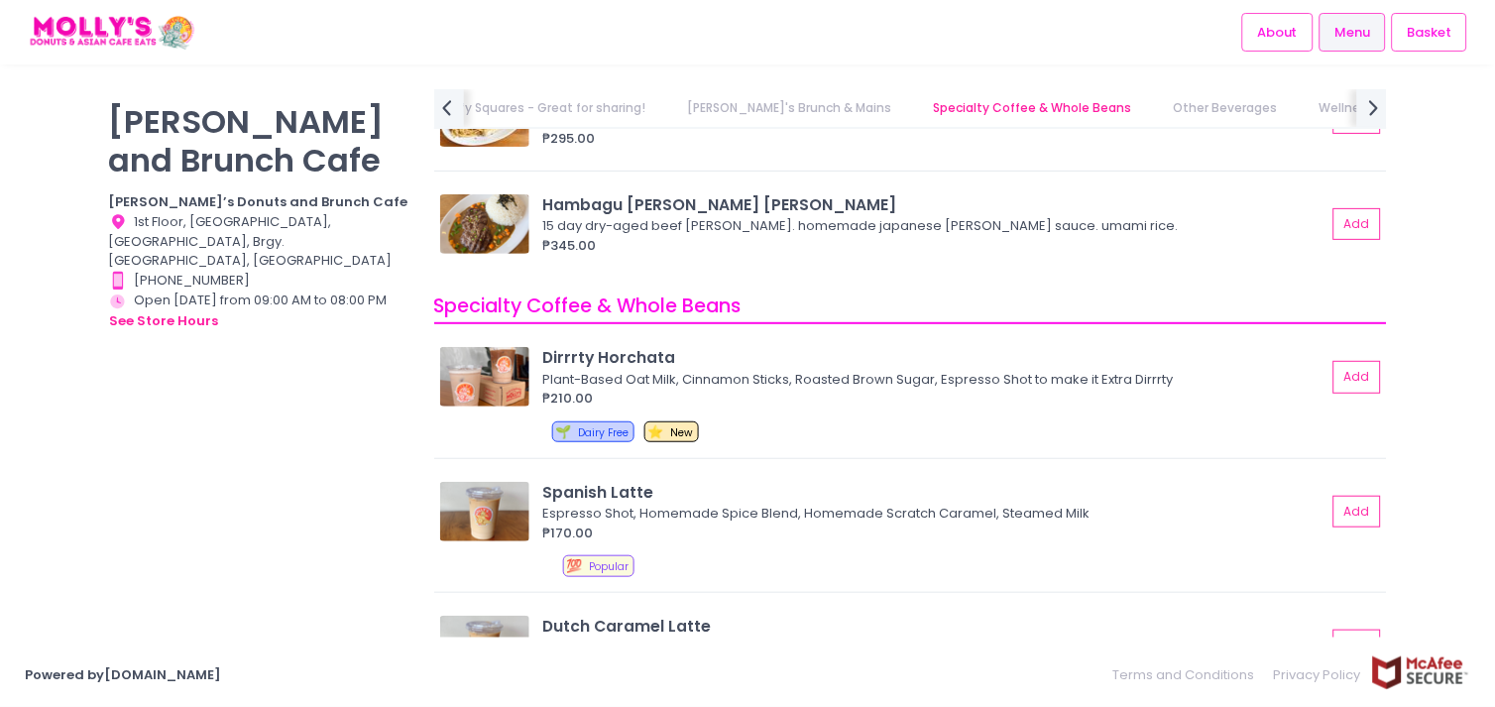
scroll to position [5885, 0]
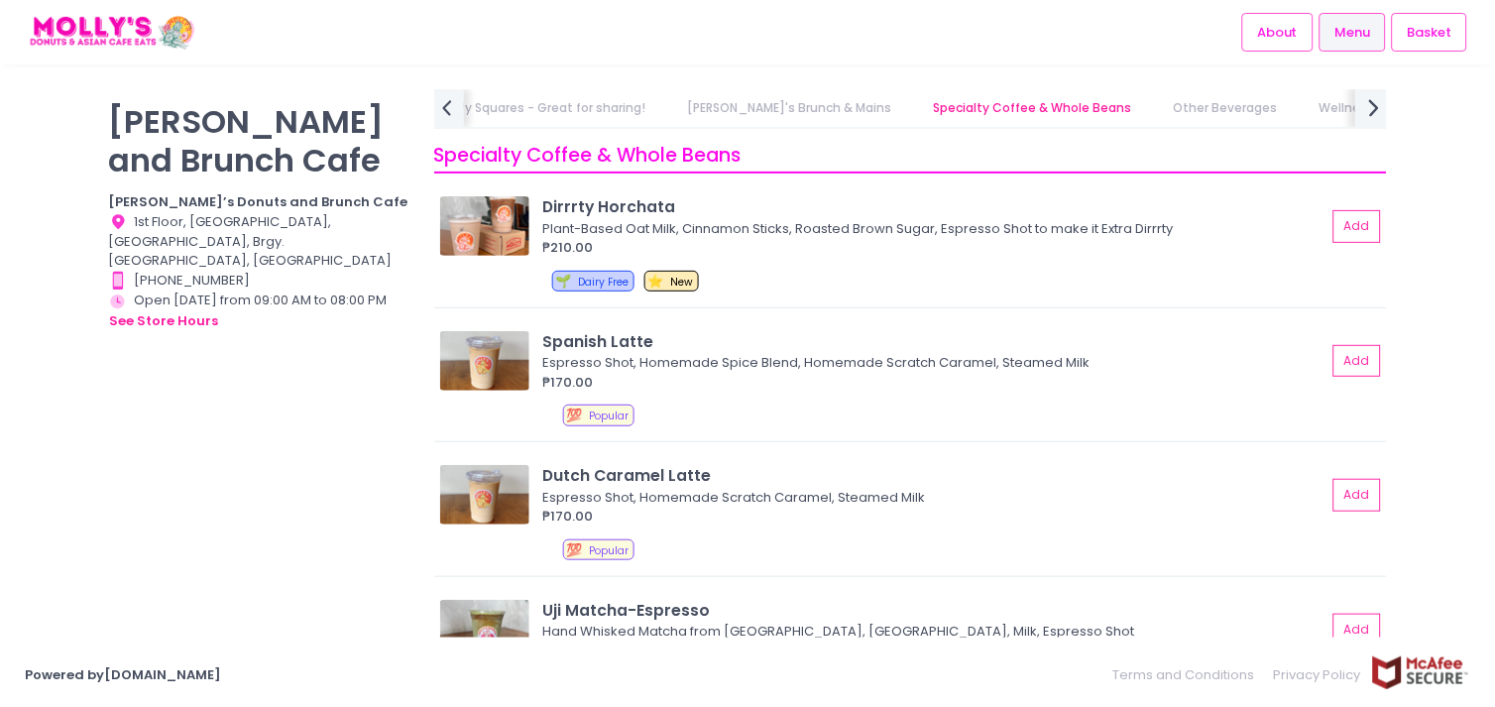
click at [1345, 105] on icon "next Created with Sketch." at bounding box center [1374, 107] width 29 height 29
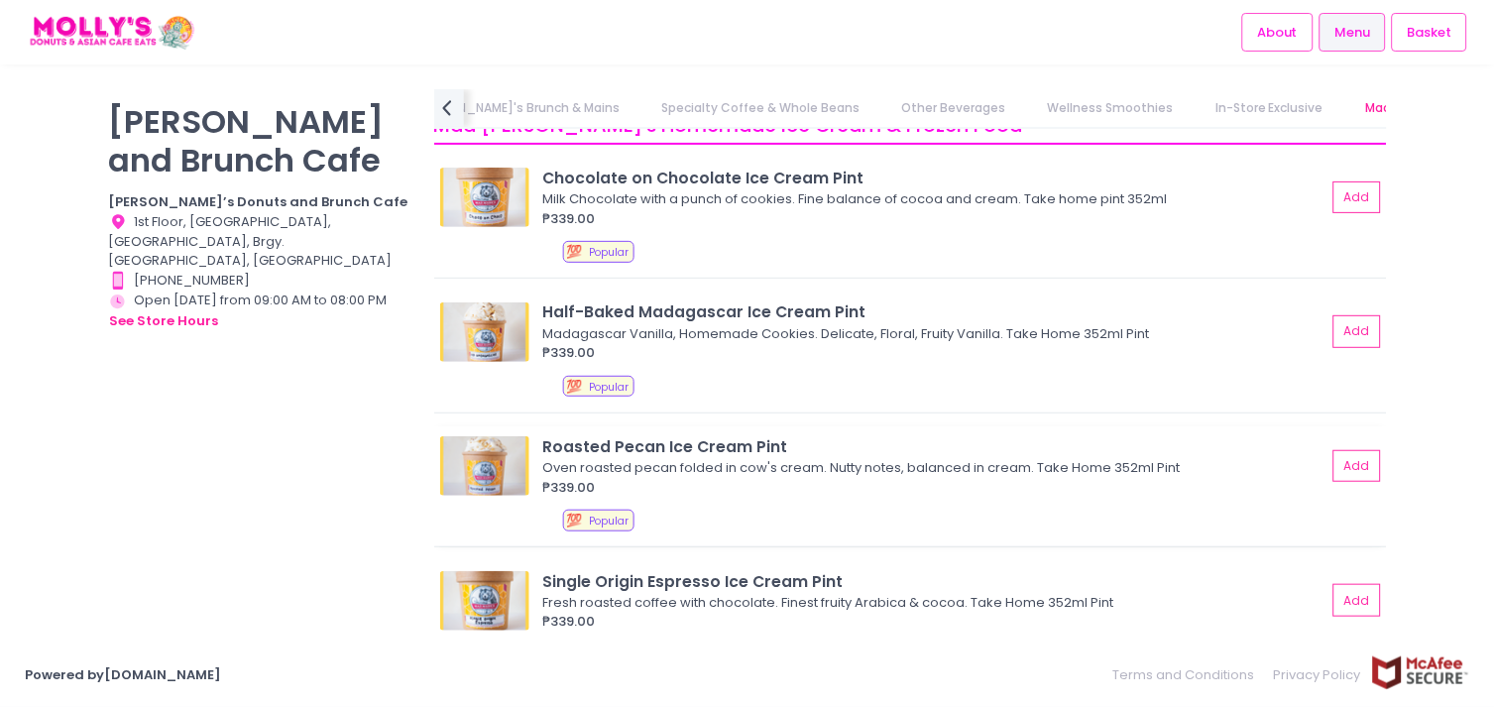
scroll to position [9313, 0]
